Goal: Task Accomplishment & Management: Use online tool/utility

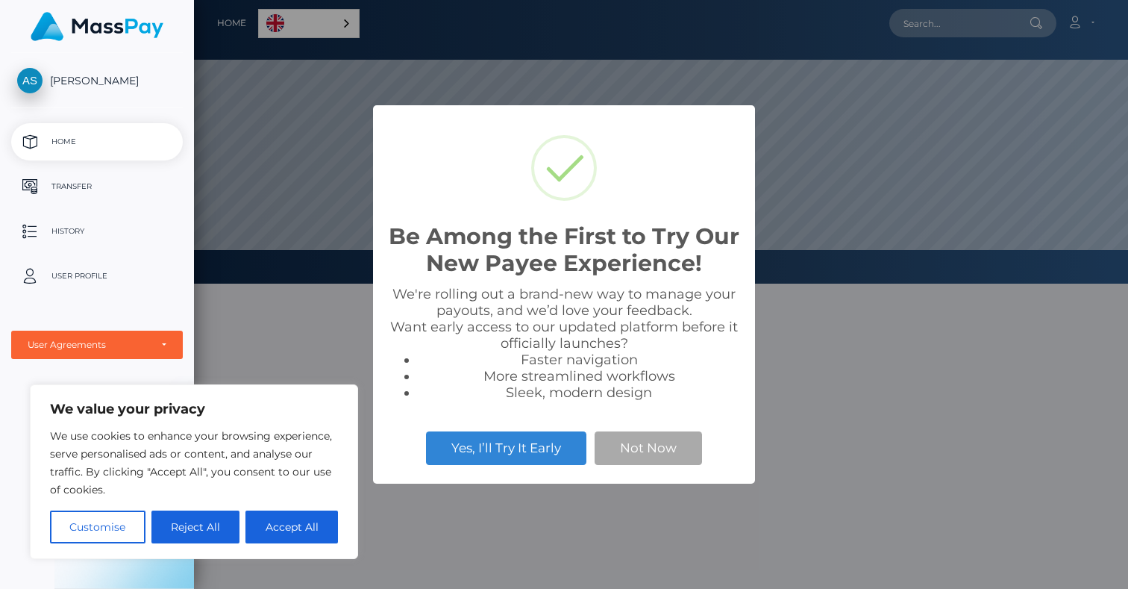
scroll to position [284, 934]
click at [635, 453] on button "Not Now" at bounding box center [648, 447] width 107 height 33
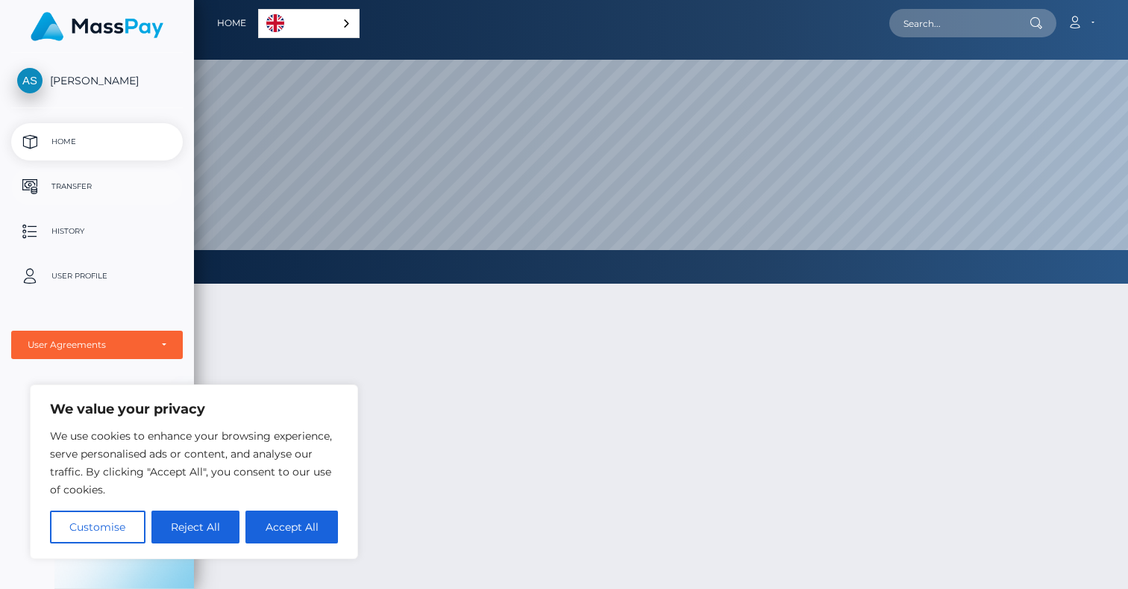
click at [110, 180] on p "Transfer" at bounding box center [97, 186] width 160 height 22
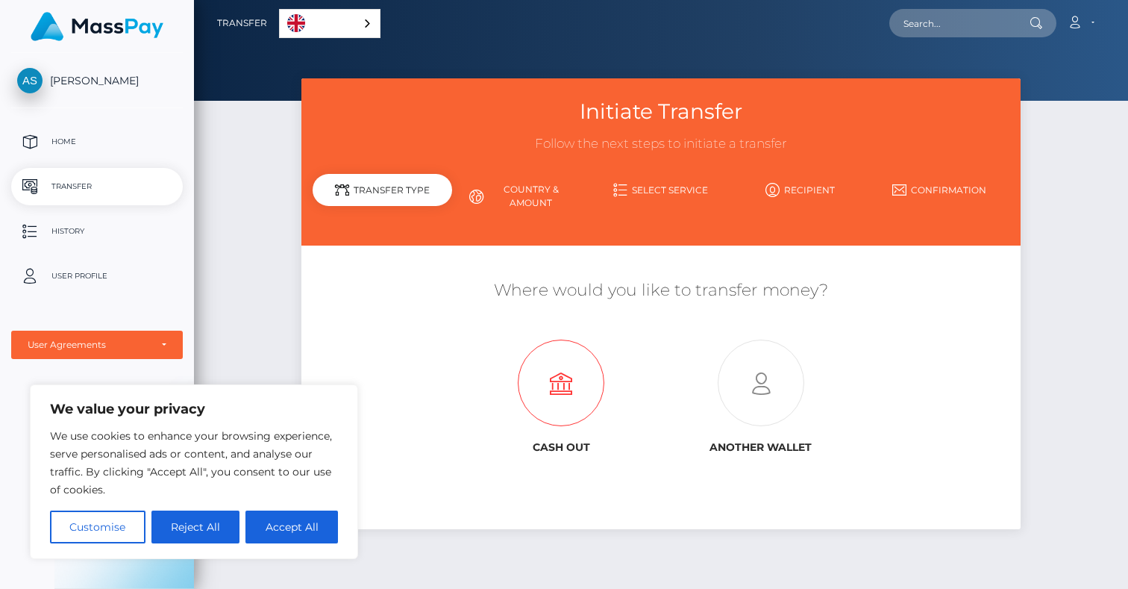
click at [594, 393] on icon at bounding box center [561, 383] width 200 height 87
click at [748, 386] on icon at bounding box center [761, 383] width 200 height 87
click at [345, 26] on link "English" at bounding box center [330, 24] width 100 height 28
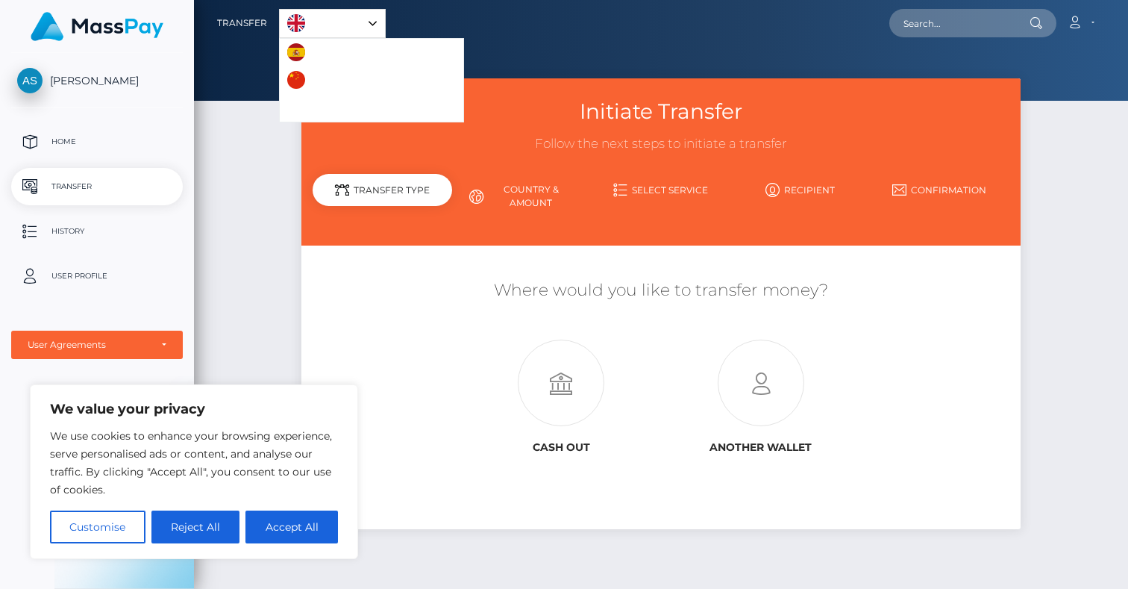
click at [551, 54] on div at bounding box center [661, 50] width 934 height 101
